Goal: Understand process/instructions: Learn about a topic

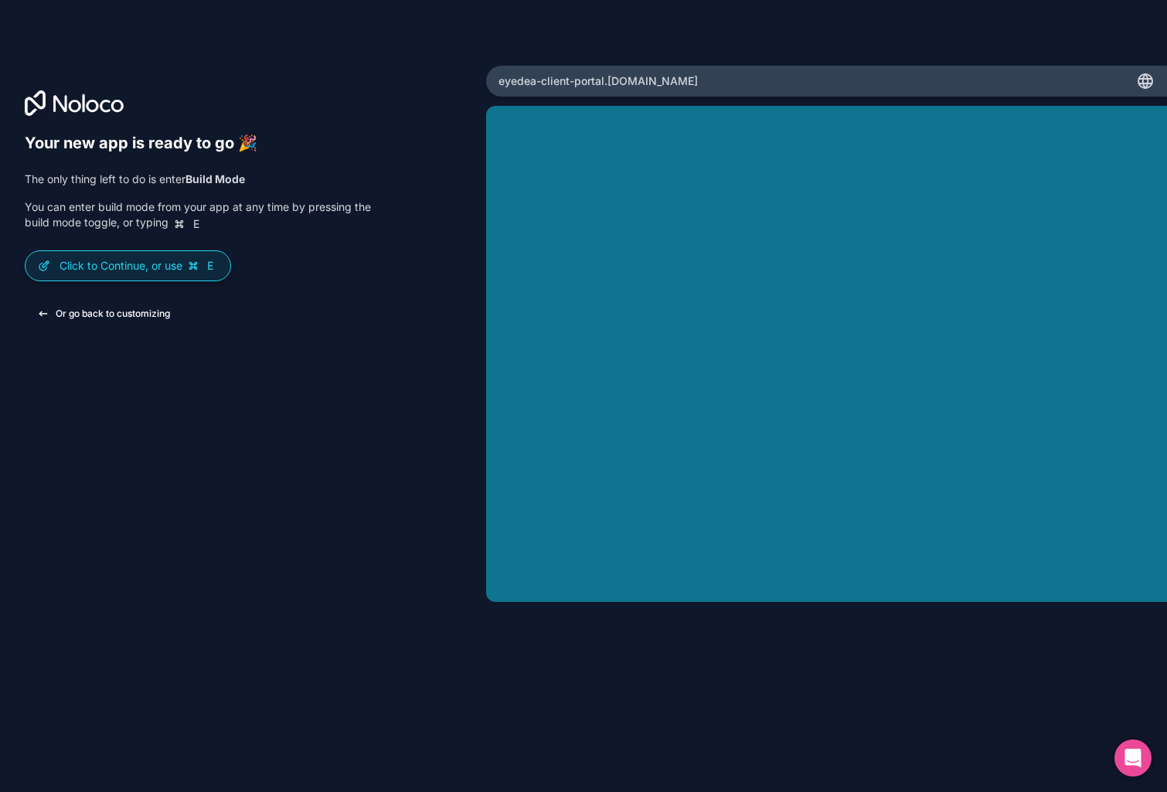
click at [132, 312] on button "Or go back to customizing" at bounding box center [104, 314] width 158 height 28
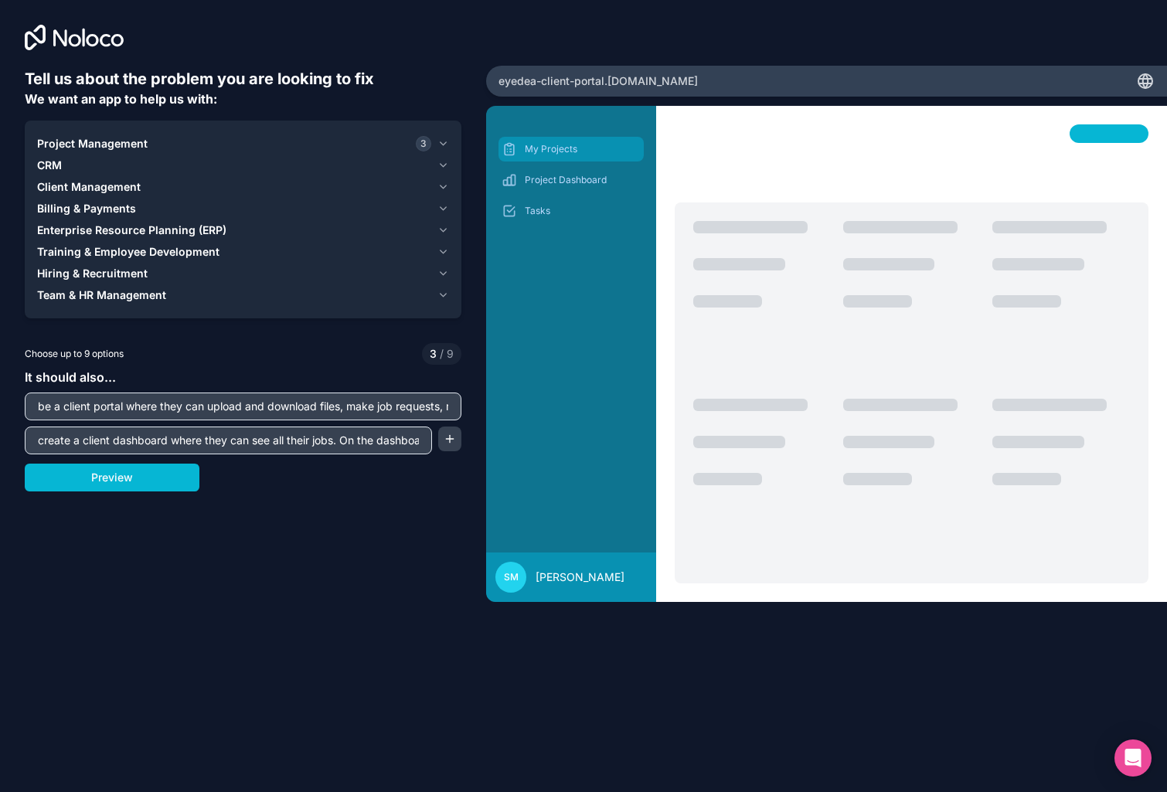
click at [545, 145] on p "My Projects" at bounding box center [583, 149] width 116 height 12
click at [541, 177] on p "Project Dashboard" at bounding box center [583, 180] width 116 height 12
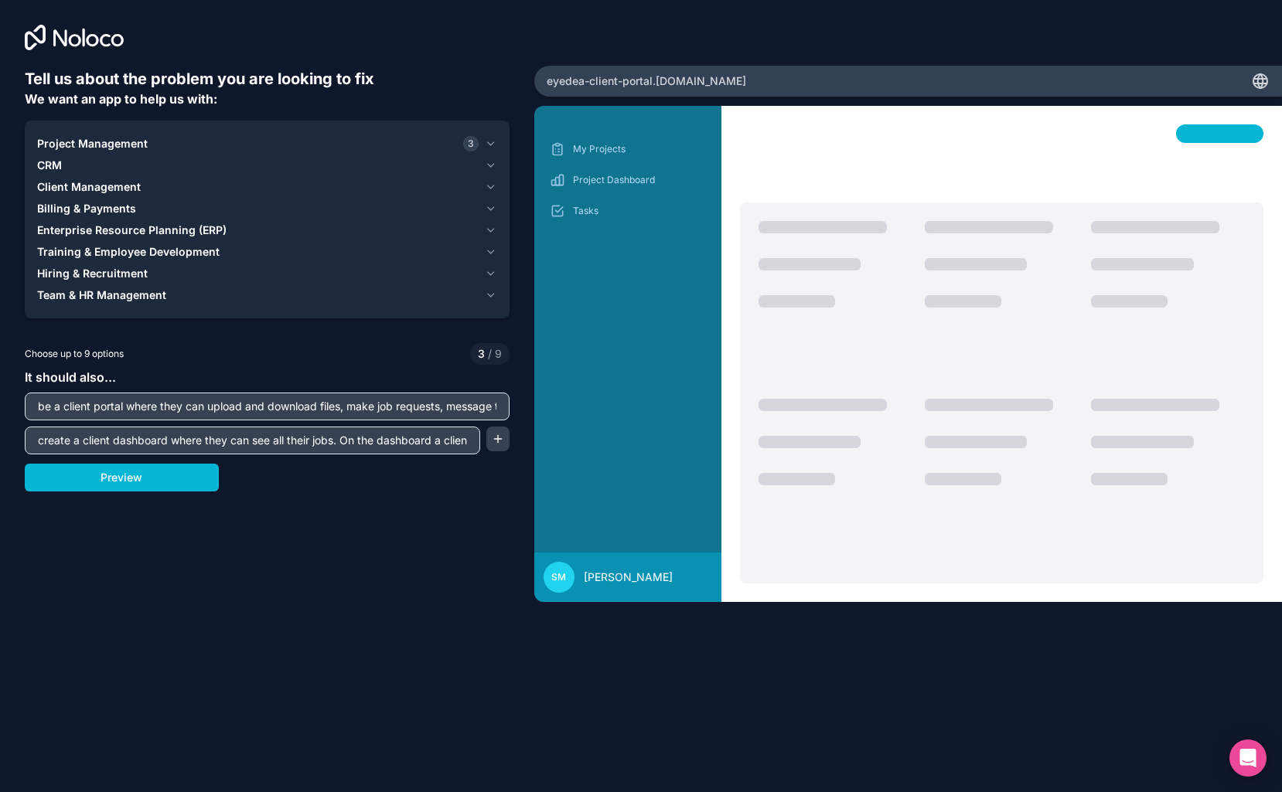
click at [492, 142] on icon "button" at bounding box center [491, 144] width 12 height 12
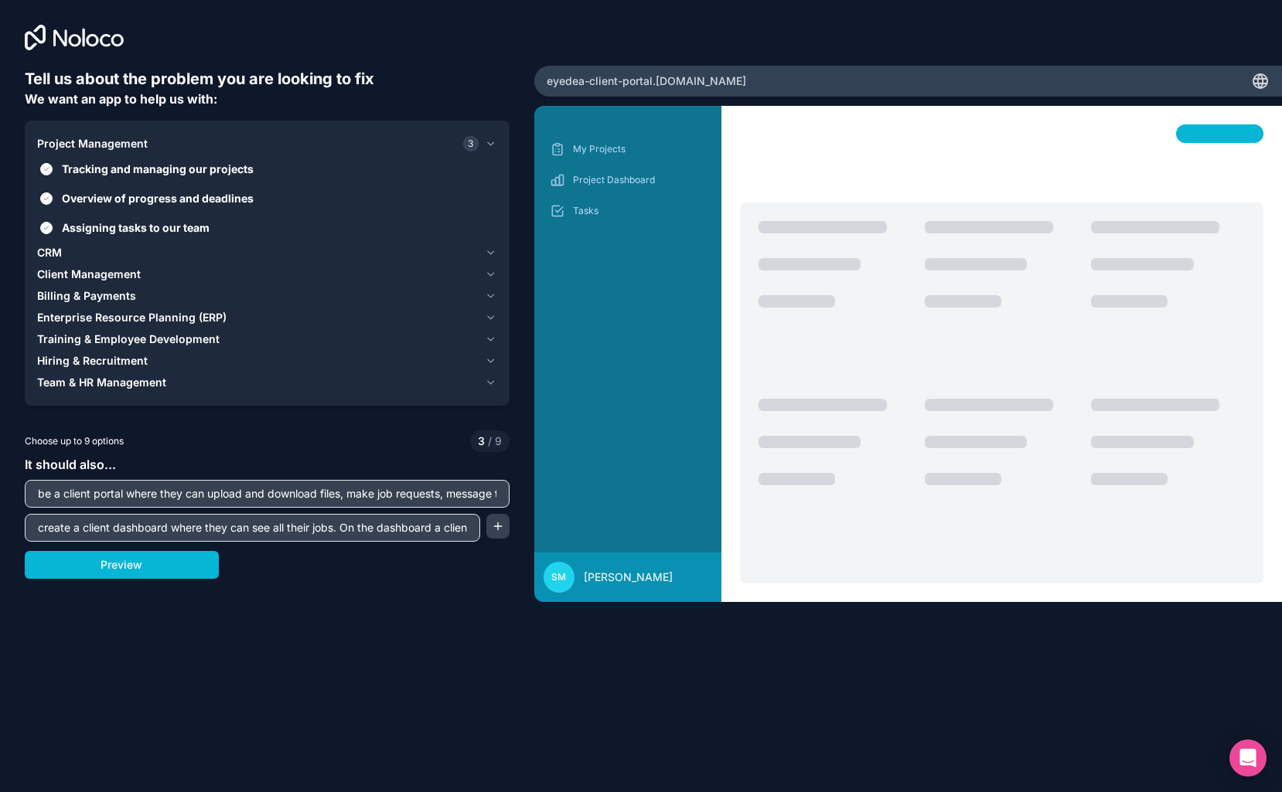
click at [107, 274] on span "Client Management" at bounding box center [89, 274] width 104 height 15
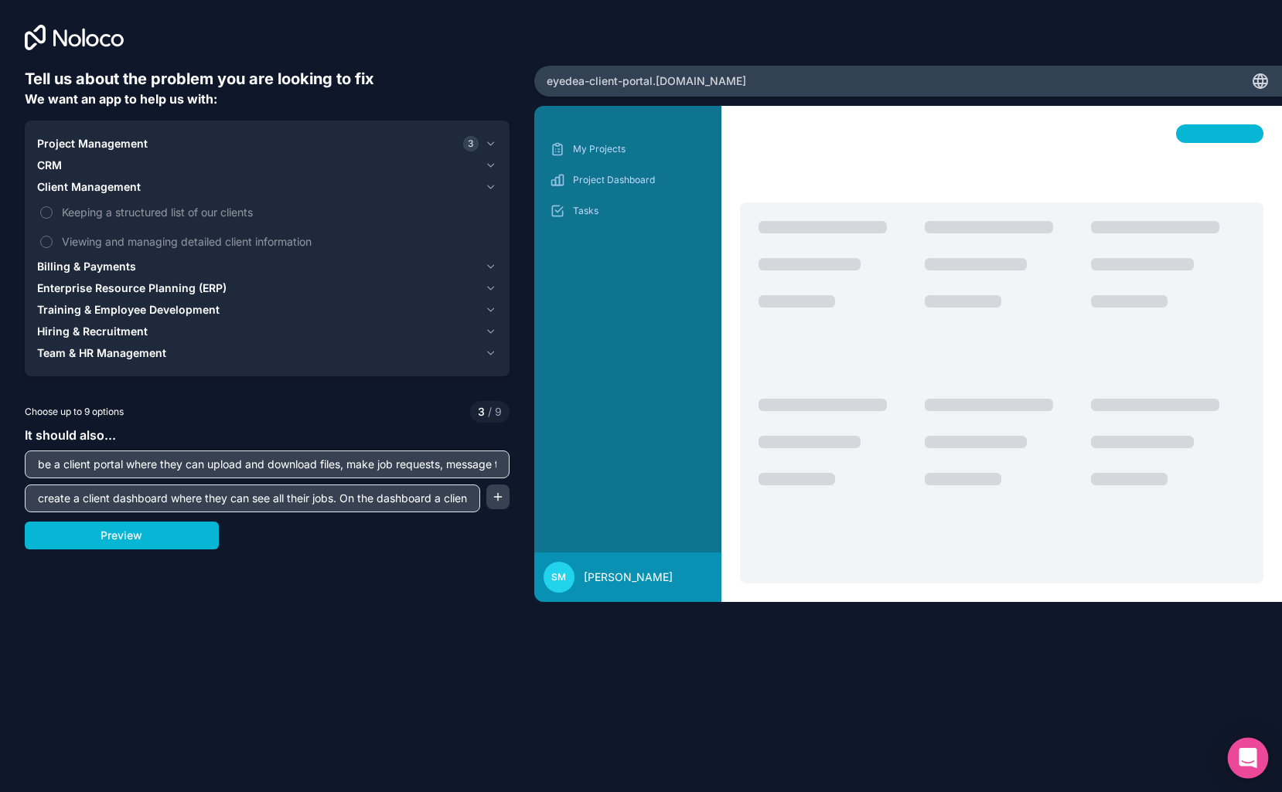
click at [1246, 754] on icon "Open Intercom Messenger" at bounding box center [1247, 758] width 18 height 20
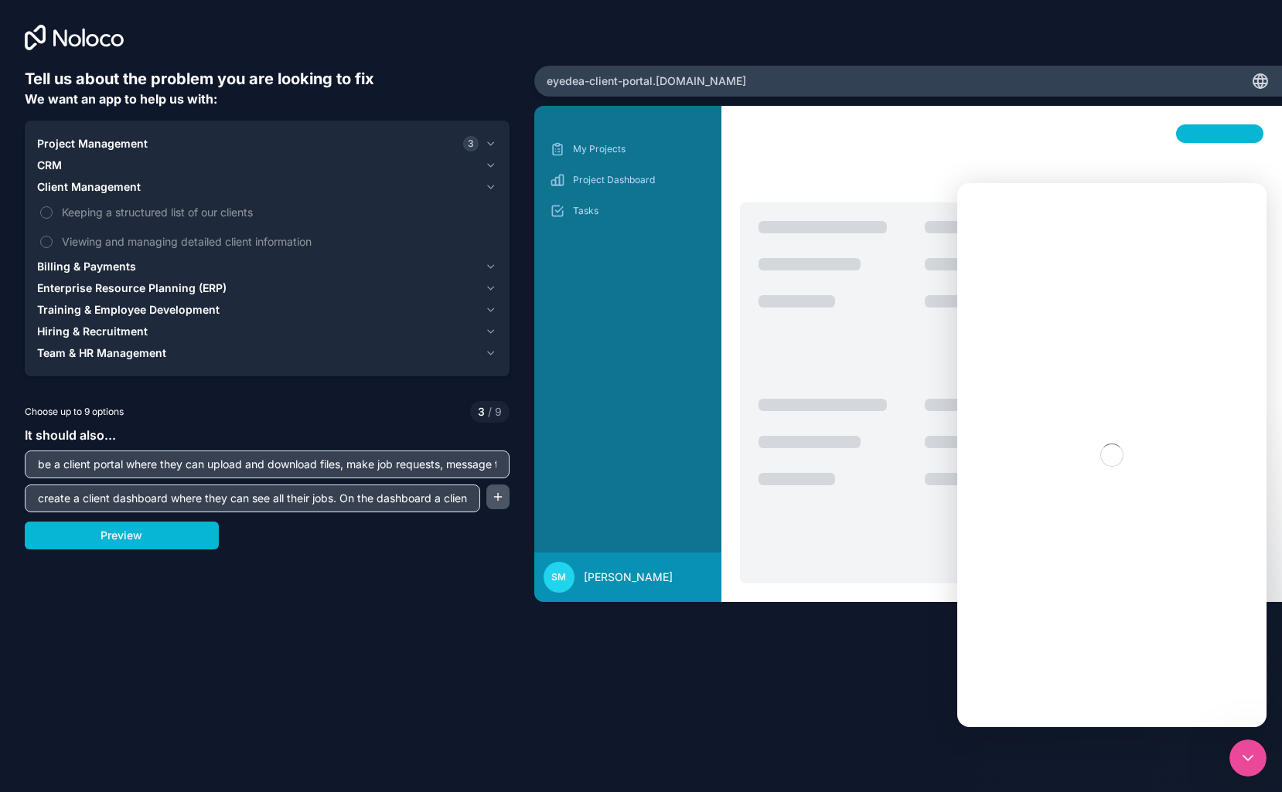
click at [496, 497] on button "button" at bounding box center [497, 497] width 23 height 25
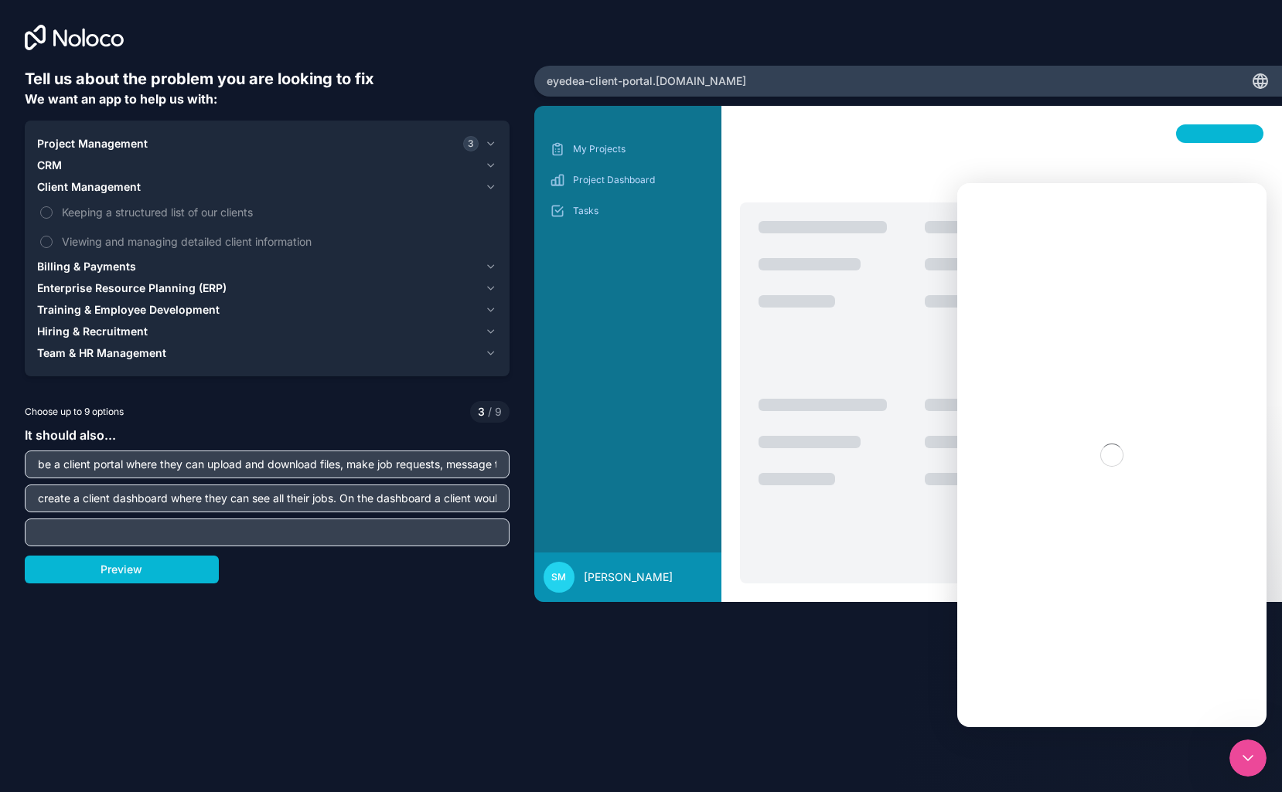
click at [149, 465] on input "be a client portal where they can upload and download files, make job requests,…" at bounding box center [267, 465] width 477 height 22
click at [156, 532] on input "text" at bounding box center [267, 533] width 477 height 22
click at [45, 210] on button "Keeping a structured list of our clients" at bounding box center [46, 212] width 12 height 12
click at [47, 239] on button "Viewing and managing detailed client information" at bounding box center [46, 242] width 12 height 12
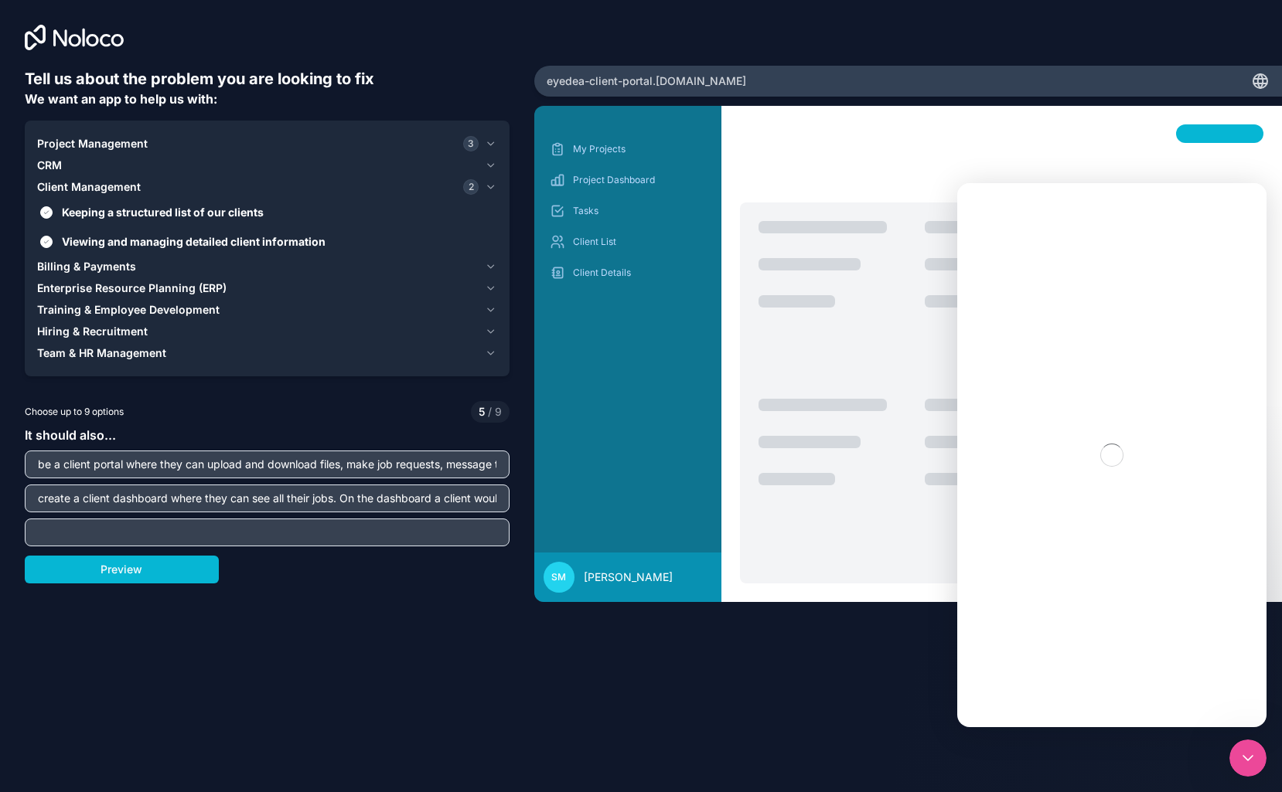
click at [52, 291] on span "Enterprise Resource Planning (ERP)" at bounding box center [131, 288] width 189 height 15
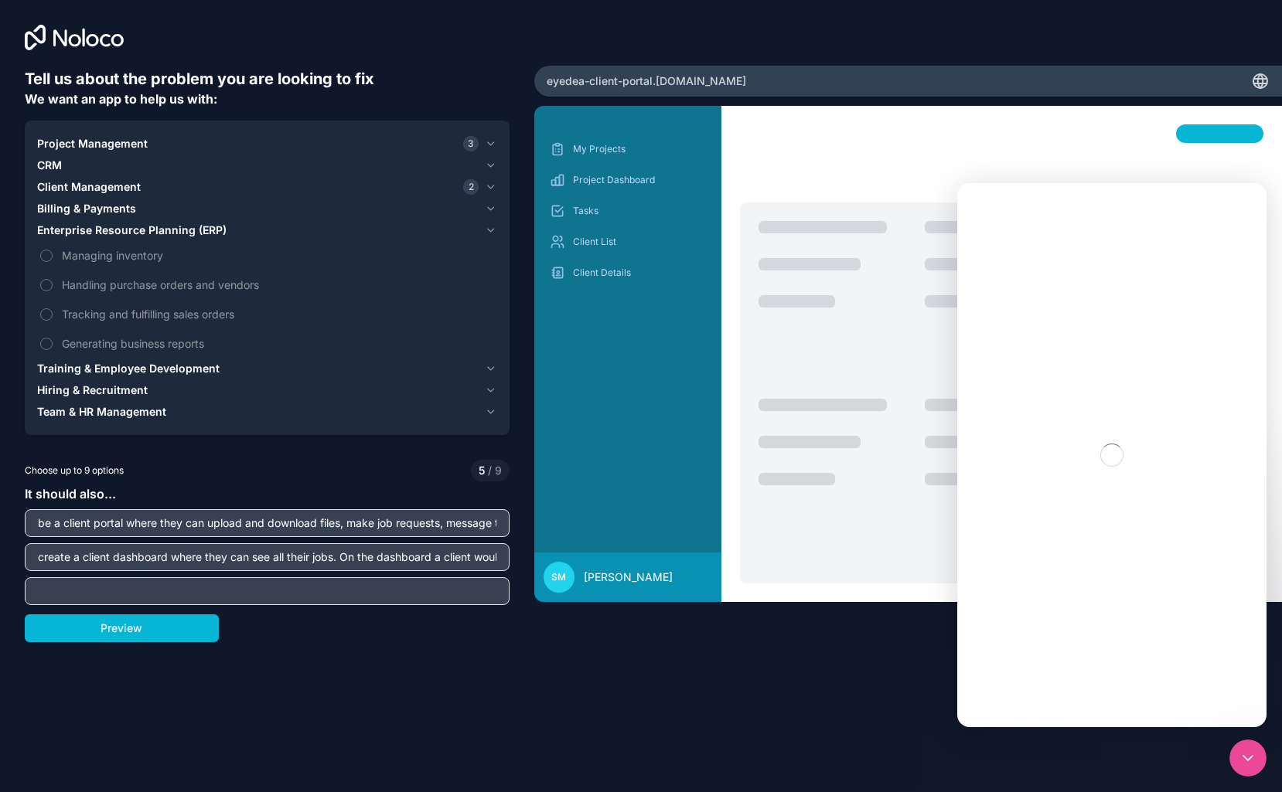
click at [101, 231] on span "Enterprise Resource Planning (ERP)" at bounding box center [131, 230] width 189 height 15
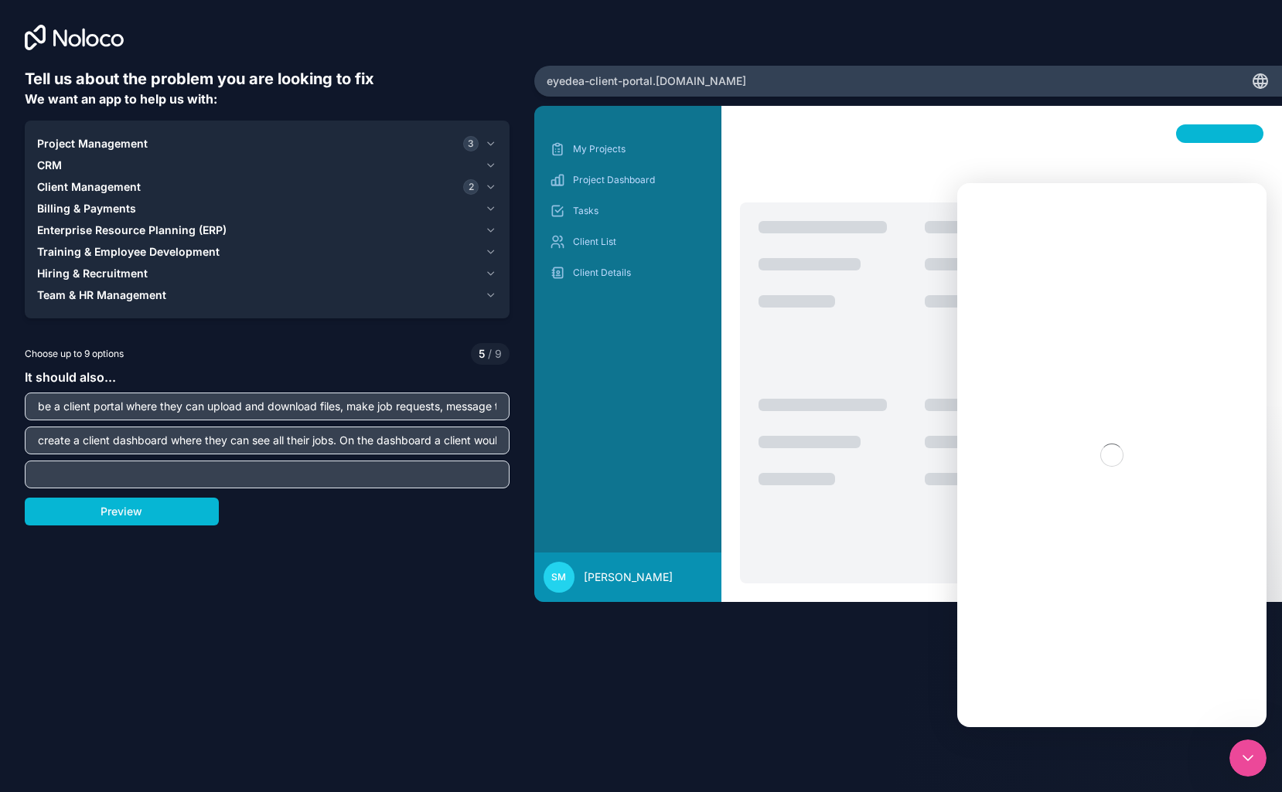
click at [109, 206] on span "Billing & Payments" at bounding box center [86, 208] width 99 height 15
